Goal: Task Accomplishment & Management: Complete application form

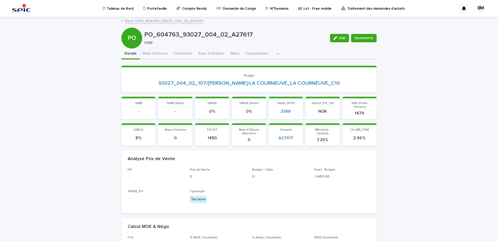
click at [242, 12] on link "Demande de Congé" at bounding box center [237, 8] width 42 height 16
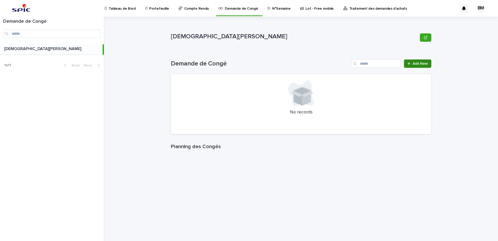
click at [420, 63] on span "Add New" at bounding box center [420, 64] width 15 height 4
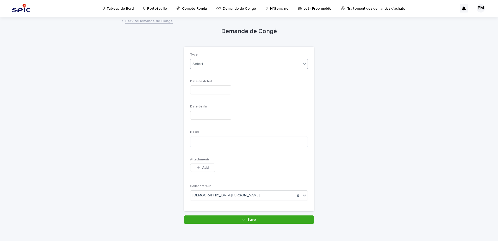
click at [222, 67] on div "Select..." at bounding box center [246, 64] width 111 height 9
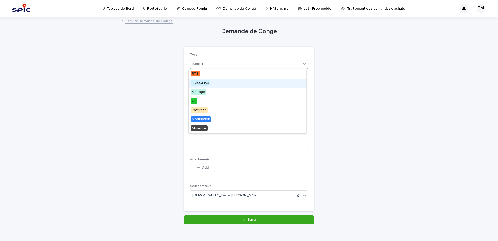
click at [209, 83] on span "Naissance" at bounding box center [201, 83] width 20 height 6
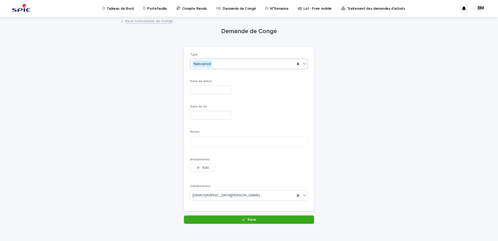
click at [200, 87] on input "text" at bounding box center [210, 89] width 41 height 9
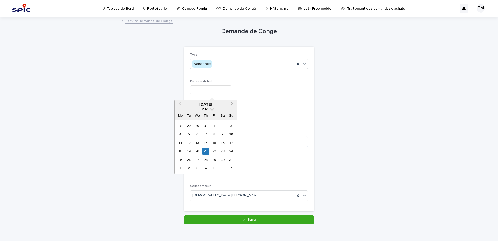
click at [232, 104] on span "Next Month" at bounding box center [232, 104] width 0 height 7
click at [181, 143] on div "15" at bounding box center [180, 142] width 7 height 7
type input "*********"
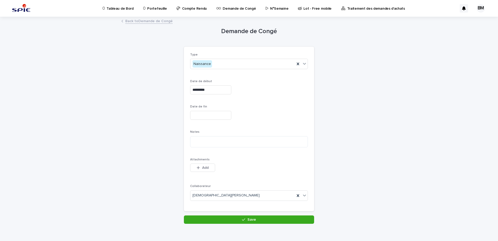
click at [217, 117] on input "text" at bounding box center [210, 115] width 41 height 9
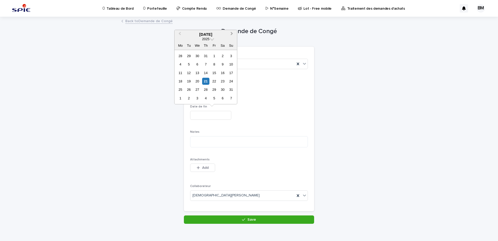
click at [234, 34] on button "Next Month" at bounding box center [232, 34] width 8 height 8
click at [214, 65] on div "10" at bounding box center [214, 64] width 7 height 7
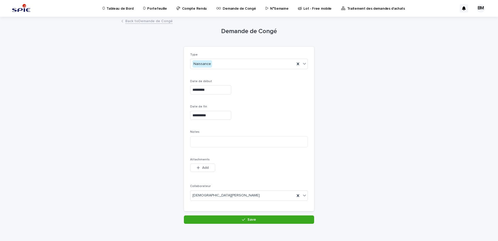
click at [220, 115] on input "**********" at bounding box center [210, 115] width 41 height 9
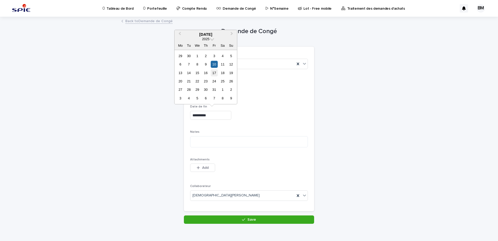
click at [214, 73] on div "17" at bounding box center [214, 72] width 7 height 7
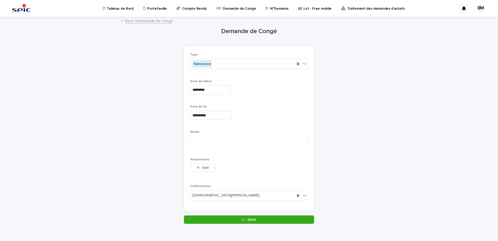
click at [214, 117] on input "**********" at bounding box center [210, 115] width 41 height 9
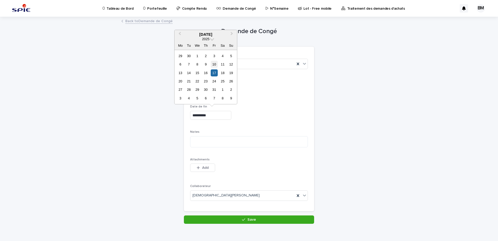
click at [215, 65] on div "10" at bounding box center [214, 64] width 7 height 7
type input "**********"
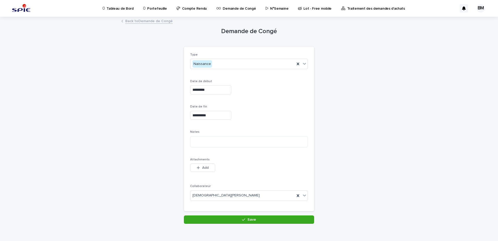
click at [273, 90] on div "*********" at bounding box center [249, 89] width 118 height 9
click at [207, 142] on textarea at bounding box center [249, 141] width 118 height 11
click at [212, 146] on textarea at bounding box center [249, 141] width 118 height 11
paste textarea "**********"
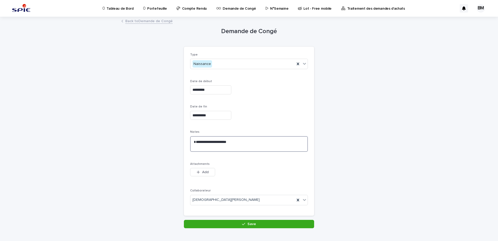
click at [195, 142] on textarea "**********" at bounding box center [249, 144] width 118 height 16
type textarea "**********"
click at [288, 169] on div "This file cannot be opened Download File Add" at bounding box center [249, 173] width 118 height 10
click at [244, 225] on div "button" at bounding box center [244, 224] width 5 height 4
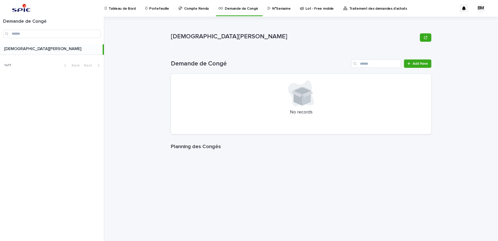
scroll to position [75, 0]
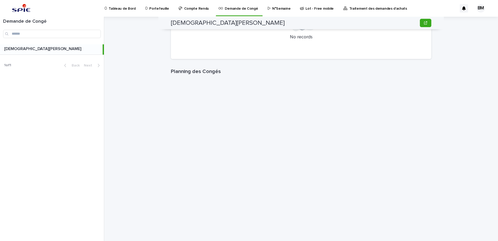
click at [479, 178] on div "[PERSON_NAME], there was an error saving your record. Please try again. Please …" at bounding box center [305, 129] width 388 height 224
click at [150, 152] on div "[PERSON_NAME], there was an error saving your record. Please try again. Please …" at bounding box center [305, 129] width 388 height 224
click at [155, 92] on div "[PERSON_NAME], there was an error saving your record. Please try again. Please …" at bounding box center [305, 129] width 388 height 224
click at [162, 8] on p "Portefeuille" at bounding box center [159, 5] width 20 height 11
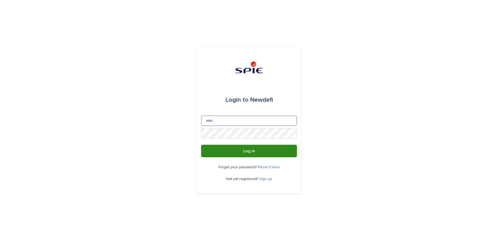
type input "**********"
click at [239, 153] on button "Log in" at bounding box center [249, 151] width 96 height 13
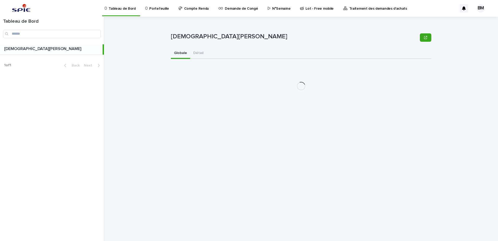
click at [149, 9] on p "Portefeuille" at bounding box center [159, 5] width 20 height 11
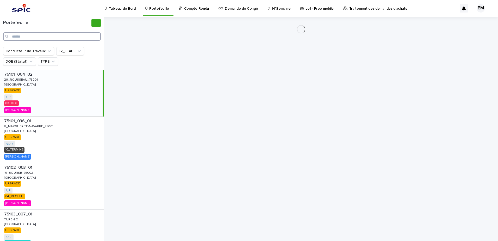
click at [55, 38] on input "Search" at bounding box center [52, 36] width 98 height 8
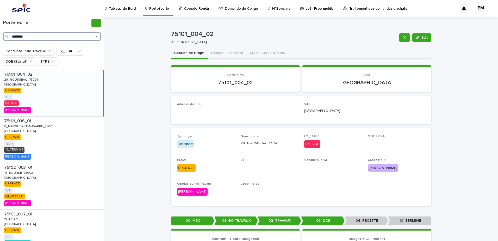
type input "********"
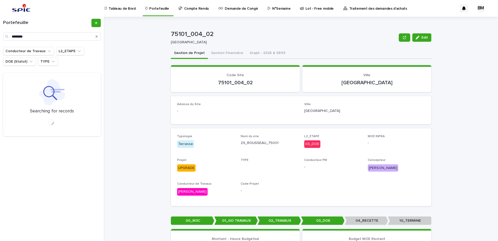
click at [125, 56] on div "75101_004_02 Edit 75101_004_02 PARIS Edit Sorry, there was an error saving your…" at bounding box center [305, 129] width 388 height 224
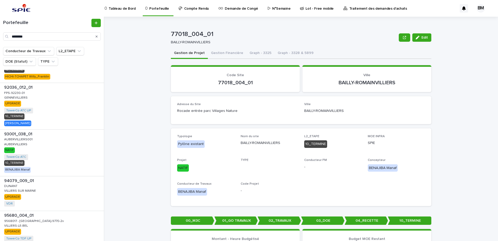
scroll to position [359, 0]
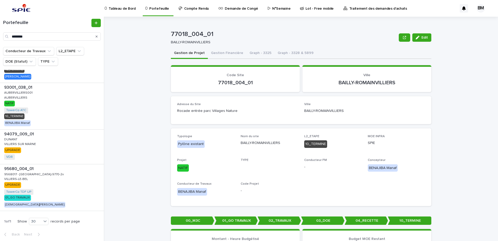
click at [78, 176] on div "95680_004_01 95680_004_01 9568017 - VILLIERS LE BEL-9770-2v 9568017 - VILLIERS …" at bounding box center [52, 187] width 104 height 46
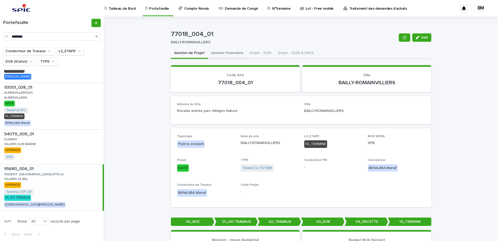
click at [225, 55] on button "Gestion Financière" at bounding box center [227, 53] width 39 height 11
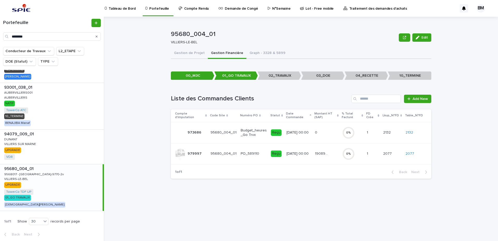
click at [323, 135] on div "0 0" at bounding box center [326, 132] width 23 height 9
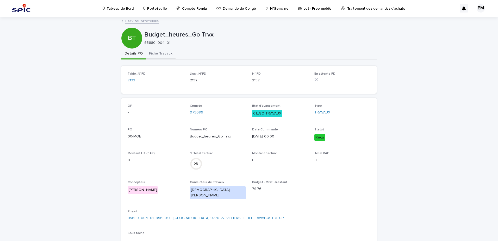
click at [160, 54] on button "Fiche Travaux" at bounding box center [161, 53] width 30 height 11
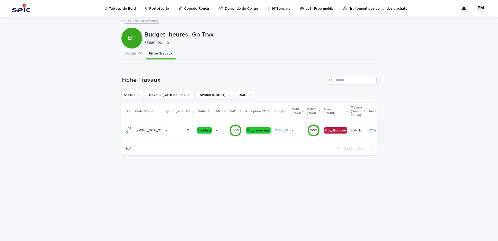
click at [177, 131] on p "-" at bounding box center [174, 130] width 17 height 4
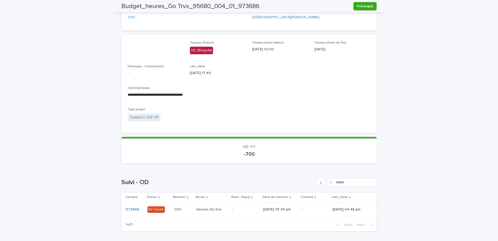
scroll to position [480, 0]
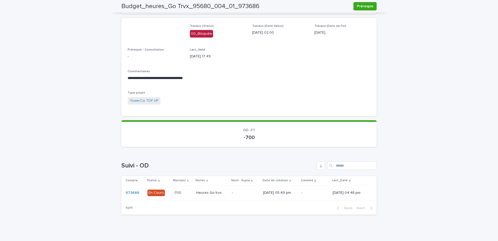
click at [232, 188] on div "- -" at bounding box center [245, 192] width 27 height 9
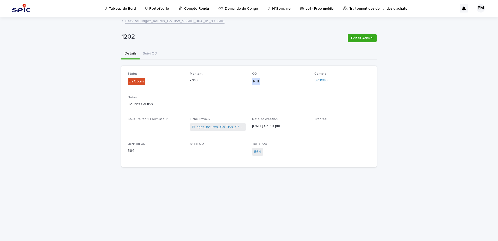
click at [161, 22] on link "Back to Budget_heures_Go Trvx_95680_004_01_973686" at bounding box center [174, 21] width 99 height 6
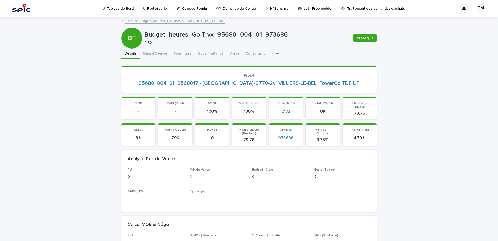
click at [161, 22] on link "Back to Budget_heures_Go Trvx_95680_004_01_973686" at bounding box center [174, 21] width 99 height 6
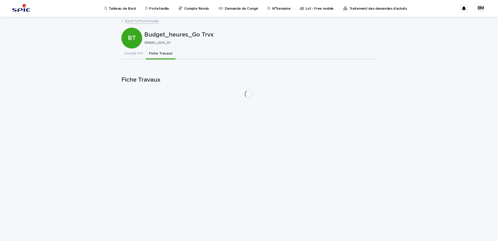
click at [144, 20] on link "Back to Portefeuille" at bounding box center [142, 21] width 34 height 6
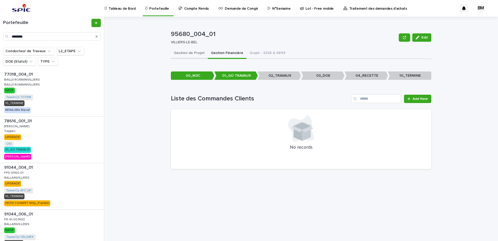
click at [186, 50] on button "Gestion de Projet" at bounding box center [189, 53] width 37 height 11
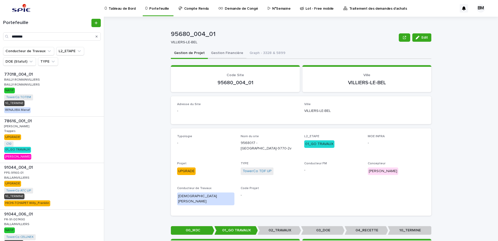
click at [226, 55] on button "Gestion Financière" at bounding box center [227, 53] width 39 height 11
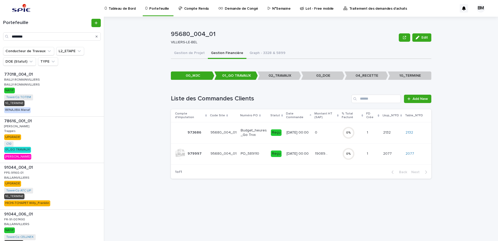
click at [332, 159] on td "19089.42 19089.42" at bounding box center [326, 153] width 27 height 21
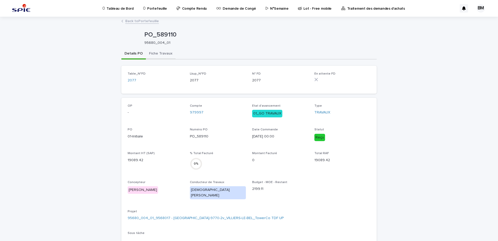
click at [156, 52] on button "Fiche Travaux" at bounding box center [161, 53] width 30 height 11
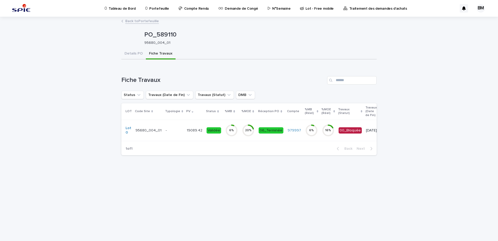
click at [175, 132] on p "-" at bounding box center [174, 130] width 17 height 4
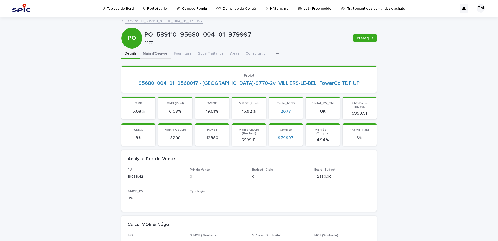
click at [157, 53] on button "Main d'Oeuvre" at bounding box center [155, 53] width 31 height 11
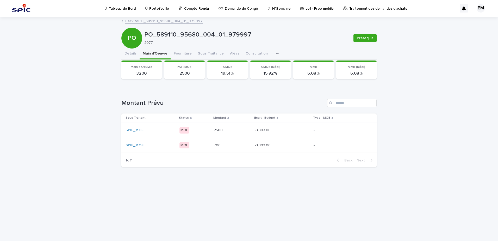
click at [238, 134] on div "2500 2500" at bounding box center [232, 130] width 37 height 9
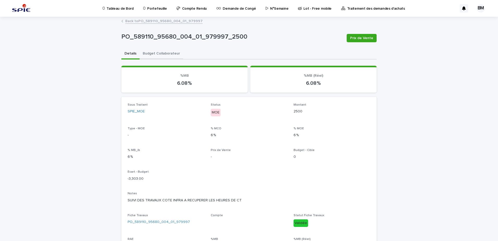
click at [166, 54] on button "Budget Collaborateur" at bounding box center [162, 53] width 44 height 11
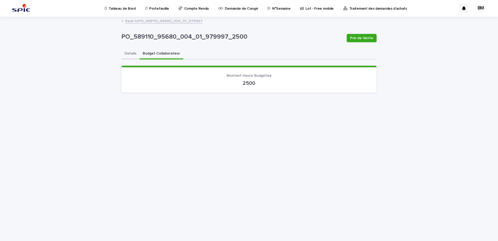
click at [131, 54] on button "Details" at bounding box center [130, 53] width 18 height 11
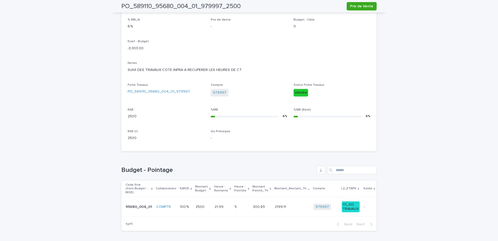
scroll to position [147, 0]
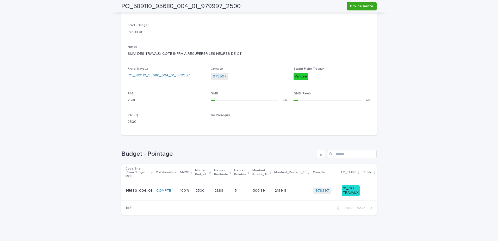
click at [241, 188] on p at bounding box center [242, 190] width 14 height 4
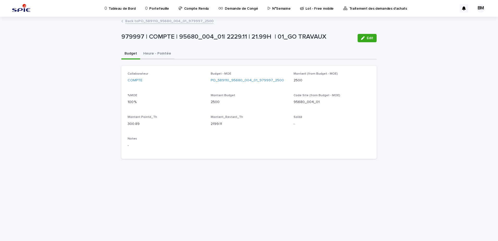
click at [163, 53] on button "Heure - Pointée" at bounding box center [157, 53] width 34 height 11
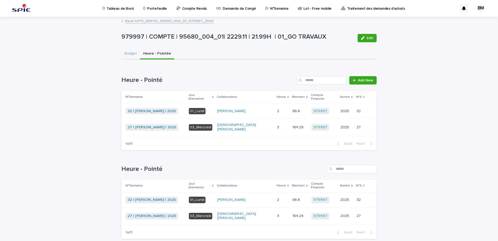
click at [270, 109] on div "LEGUEN Franck" at bounding box center [245, 111] width 56 height 4
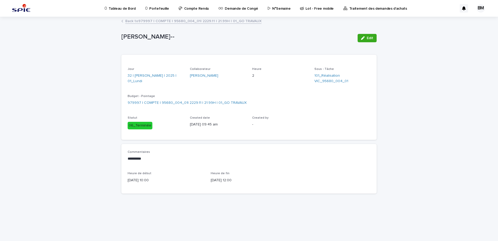
click at [152, 21] on link "Back to 979997 | COMPTE | 95680_004_01| 2229.11 | 21.99H | 01_GO TRAVAUX" at bounding box center [193, 21] width 136 height 6
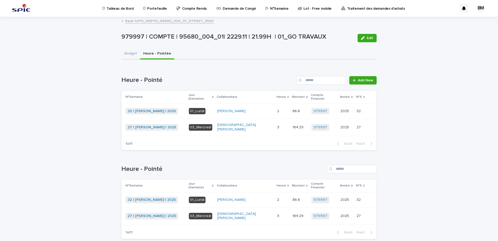
scroll to position [16, 0]
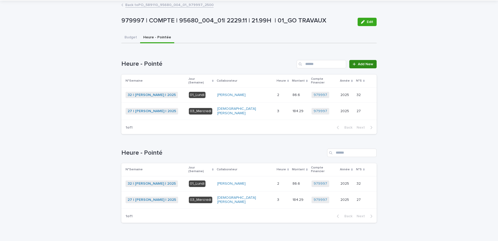
click at [363, 64] on span "Add New" at bounding box center [365, 64] width 15 height 4
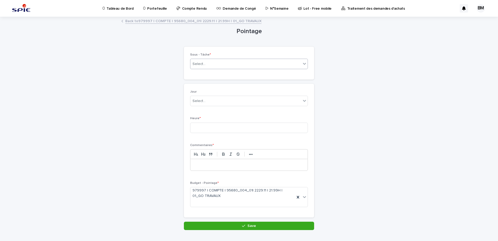
click at [229, 63] on div "Select..." at bounding box center [246, 64] width 111 height 9
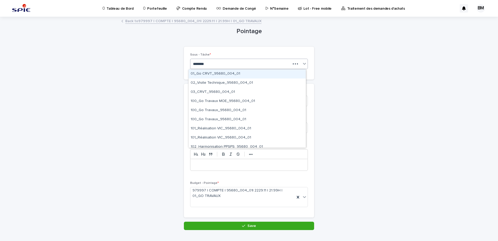
type input "*********"
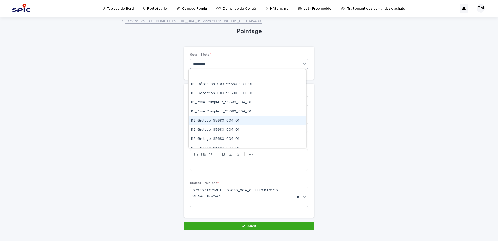
scroll to position [235, 0]
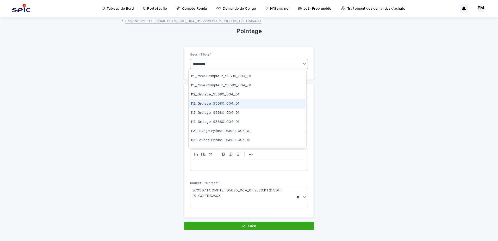
drag, startPoint x: 224, startPoint y: 110, endPoint x: 220, endPoint y: 103, distance: 7.3
click at [220, 103] on div "112_Grutage_95680_004_01" at bounding box center [247, 103] width 117 height 9
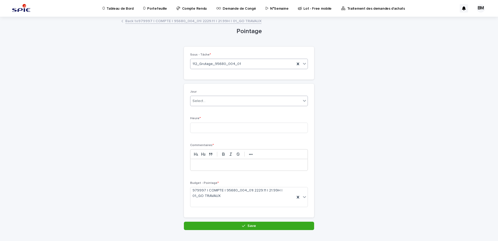
click at [200, 105] on div "Select..." at bounding box center [246, 101] width 111 height 9
type input "******"
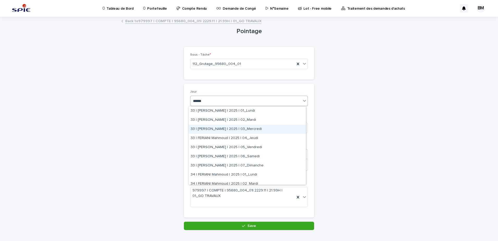
click at [257, 128] on div "33 | FERIANI Mahmoud | 2025 | 03_Mercredi" at bounding box center [247, 129] width 117 height 9
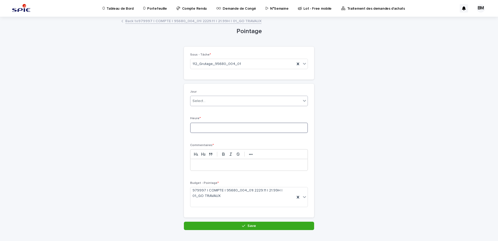
click at [199, 128] on input at bounding box center [249, 128] width 118 height 10
type input "*"
click at [370, 117] on div "Pointage Loading... Saving… Loading... Saving… Loading... Saving… Loading... Sa…" at bounding box center [248, 123] width 255 height 213
click at [243, 163] on p at bounding box center [248, 164] width 109 height 5
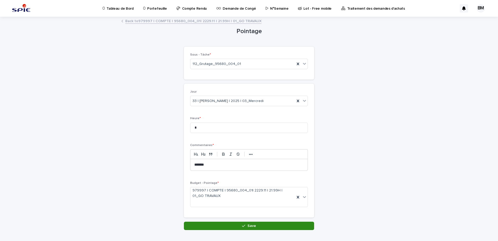
click at [279, 225] on button "Save" at bounding box center [249, 226] width 130 height 8
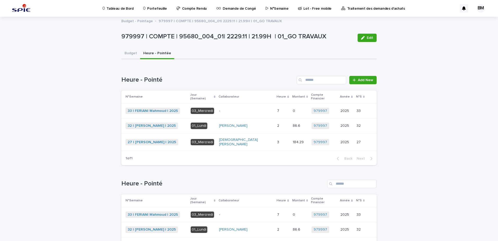
click at [255, 109] on p "-" at bounding box center [246, 111] width 54 height 4
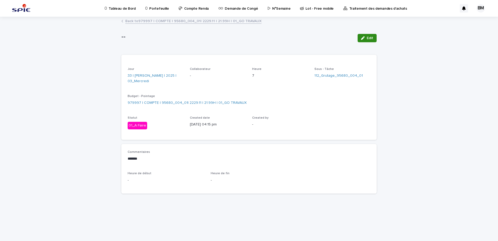
click at [370, 38] on span "Edit" at bounding box center [370, 38] width 7 height 4
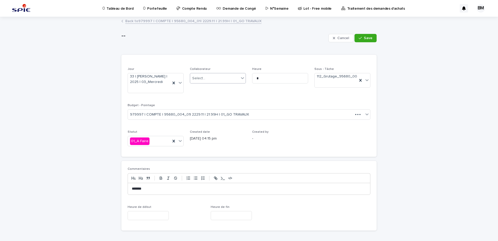
click at [209, 78] on div "Select..." at bounding box center [214, 78] width 49 height 9
type input "******"
click at [219, 89] on div "FERIANI Mahmoud" at bounding box center [216, 88] width 56 height 9
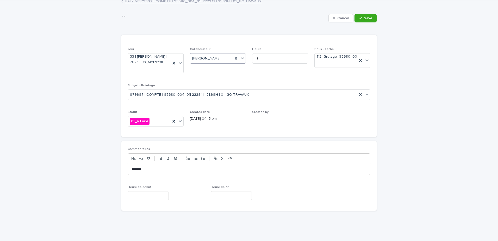
click at [151, 199] on input "text" at bounding box center [148, 195] width 41 height 9
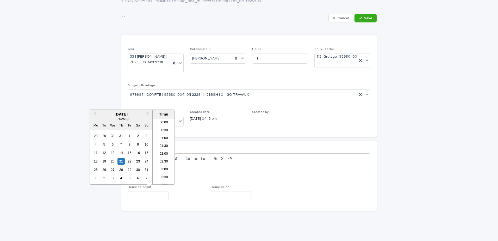
scroll to position [222, 0]
click at [112, 171] on div "27" at bounding box center [112, 169] width 7 height 7
type input "**********"
click at [221, 196] on input "text" at bounding box center [231, 195] width 41 height 9
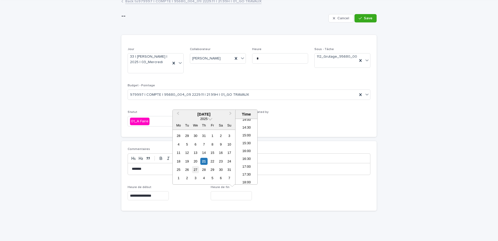
click at [196, 170] on div "27" at bounding box center [195, 169] width 7 height 7
type input "**********"
click at [166, 195] on input "**********" at bounding box center [148, 195] width 41 height 9
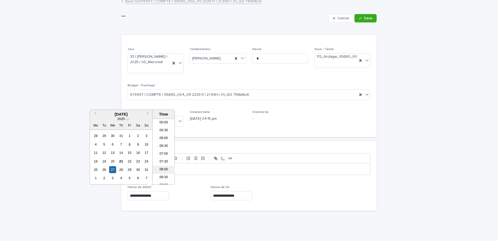
scroll to position [104, 0]
click at [164, 152] on li "08:30" at bounding box center [164, 152] width 22 height 8
type input "**********"
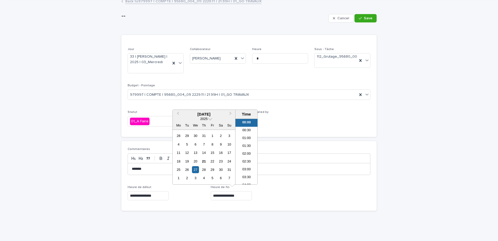
click at [239, 196] on input "**********" at bounding box center [231, 195] width 41 height 9
click at [248, 147] on li "16:30" at bounding box center [247, 146] width 22 height 8
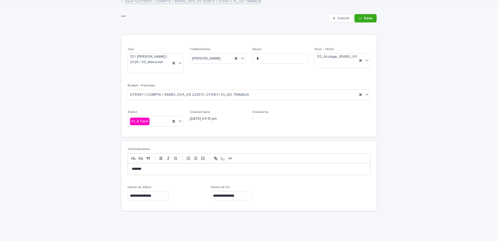
type input "**********"
click at [274, 192] on div "**********" at bounding box center [249, 195] width 77 height 9
click at [372, 20] on button "Save" at bounding box center [366, 18] width 22 height 8
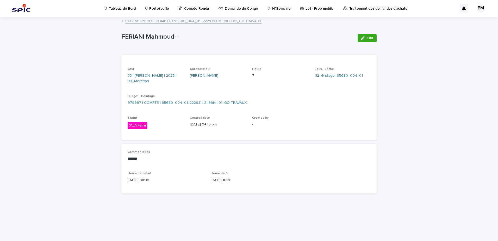
scroll to position [0, 0]
click at [365, 37] on icon "button" at bounding box center [363, 38] width 4 height 4
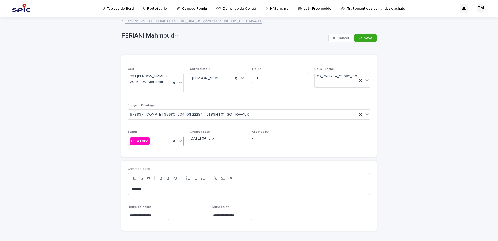
click at [156, 148] on div "Statut 01_A Faire" at bounding box center [156, 140] width 56 height 20
click at [156, 142] on div "01_A Faire" at bounding box center [149, 141] width 43 height 9
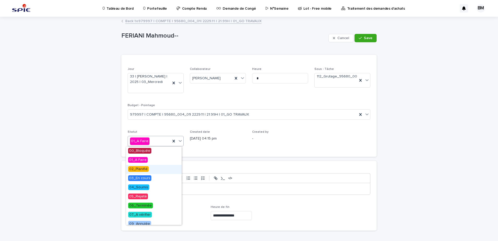
click at [150, 166] on div "02_Planifié" at bounding box center [154, 169] width 56 height 9
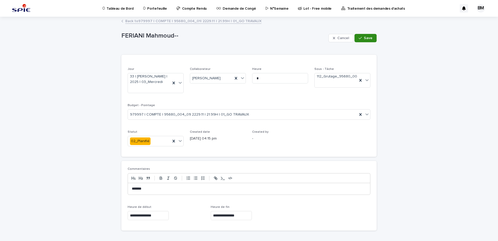
click at [368, 39] on span "Save" at bounding box center [368, 38] width 9 height 4
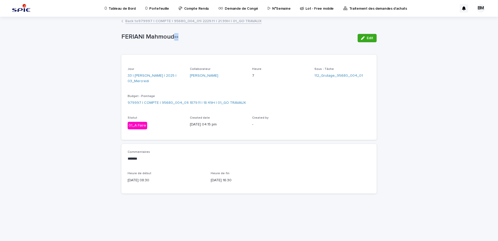
drag, startPoint x: 176, startPoint y: 38, endPoint x: 173, endPoint y: 39, distance: 3.0
click at [173, 39] on p "FERIANI Mahmoud--" at bounding box center [237, 37] width 232 height 8
drag, startPoint x: 173, startPoint y: 39, endPoint x: 206, endPoint y: 40, distance: 33.4
click at [206, 40] on p "FERIANI Mahmoud--" at bounding box center [237, 37] width 232 height 8
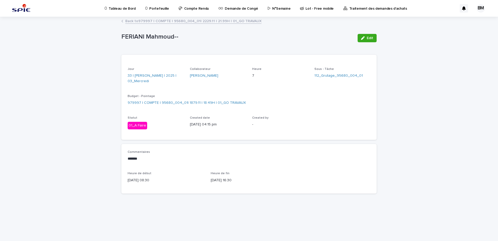
click at [178, 21] on link "Back to 979997 | COMPTE | 95680_004_01| 2229.11 | 21.99H | 01_GO TRAVAUX" at bounding box center [193, 21] width 136 height 6
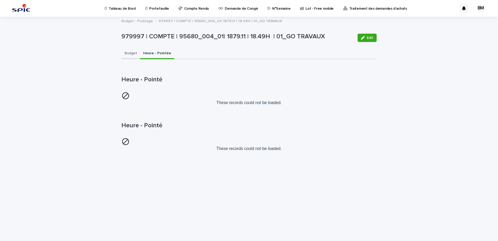
drag, startPoint x: 130, startPoint y: 53, endPoint x: 131, endPoint y: 57, distance: 3.7
click at [130, 53] on button "Budget" at bounding box center [130, 53] width 19 height 11
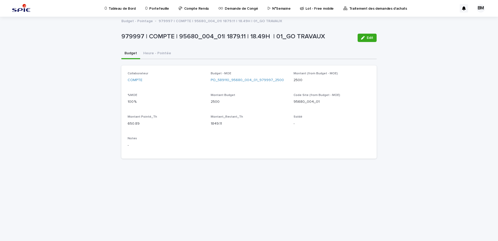
click at [242, 10] on p "Demande de Congé" at bounding box center [241, 5] width 33 height 11
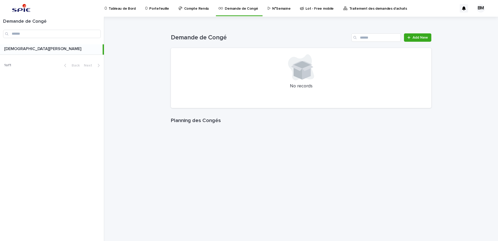
scroll to position [52, 0]
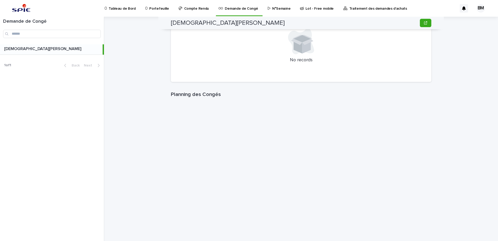
click at [454, 131] on div "BELHAJ Mohamed_Habib BELHAJ Mohamed_Habib Sorry, there was an error saving your…" at bounding box center [305, 129] width 388 height 224
click at [243, 9] on p "Demande de Congé" at bounding box center [241, 5] width 33 height 11
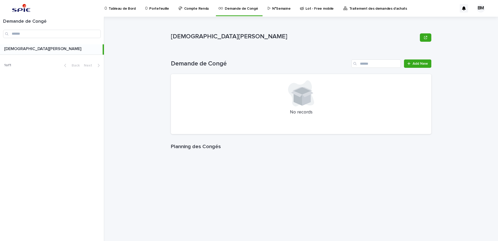
scroll to position [75, 0]
